Goal: Navigation & Orientation: Find specific page/section

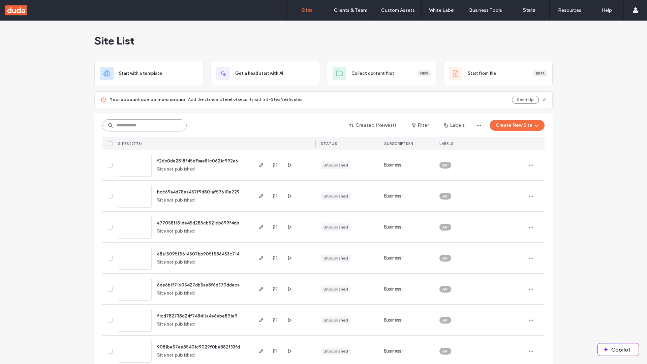
click at [144, 125] on input at bounding box center [144, 125] width 84 height 12
type input "**********"
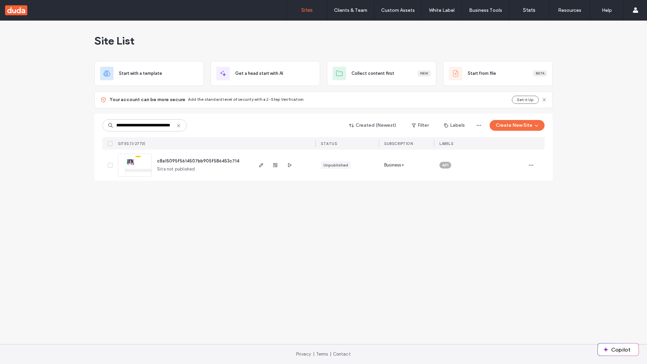
click at [198, 161] on span "c8a15095f5614507bb905f586453c714" at bounding box center [198, 160] width 82 height 5
